Goal: Find specific page/section: Find specific page/section

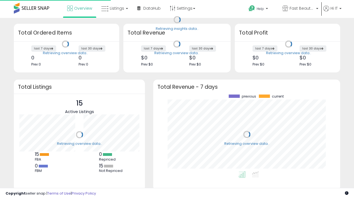
scroll to position [77, 176]
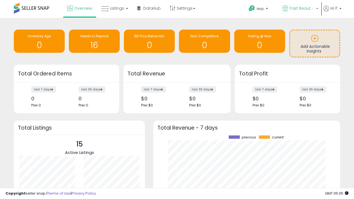
click at [299, 9] on span "Fast Beauty ([GEOGRAPHIC_DATA])" at bounding box center [301, 9] width 25 height 6
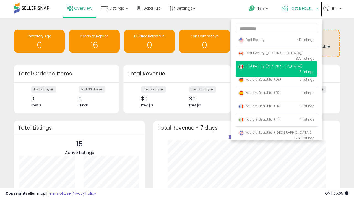
click at [276, 54] on span "Fast Beauty ([GEOGRAPHIC_DATA])" at bounding box center [270, 53] width 64 height 5
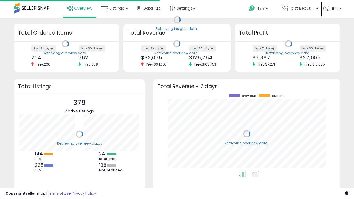
scroll to position [77, 176]
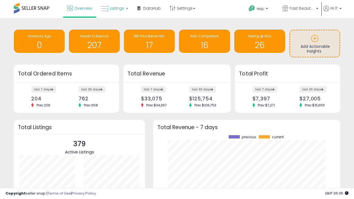
click at [114, 8] on span "Listings" at bounding box center [117, 9] width 14 height 6
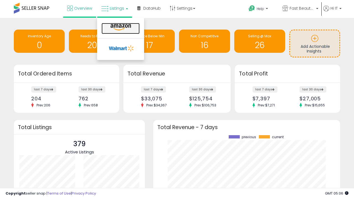
click at [120, 27] on icon at bounding box center [121, 27] width 24 height 7
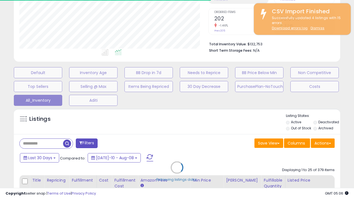
scroll to position [70, 0]
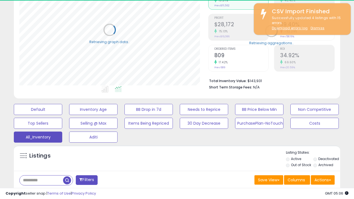
click at [39, 192] on span "Last 30 Days" at bounding box center [40, 195] width 24 height 6
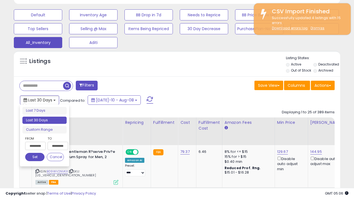
scroll to position [113, 188]
click at [44, 120] on li "Last 30 Days" at bounding box center [44, 120] width 44 height 7
